Goal: Browse casually

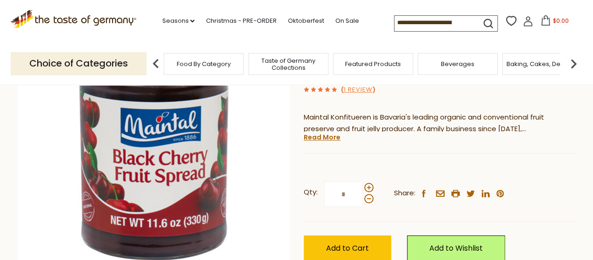
scroll to position [139, 0]
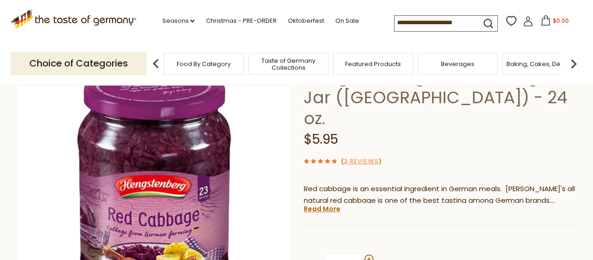
scroll to position [93, 0]
